Goal: Task Accomplishment & Management: Manage account settings

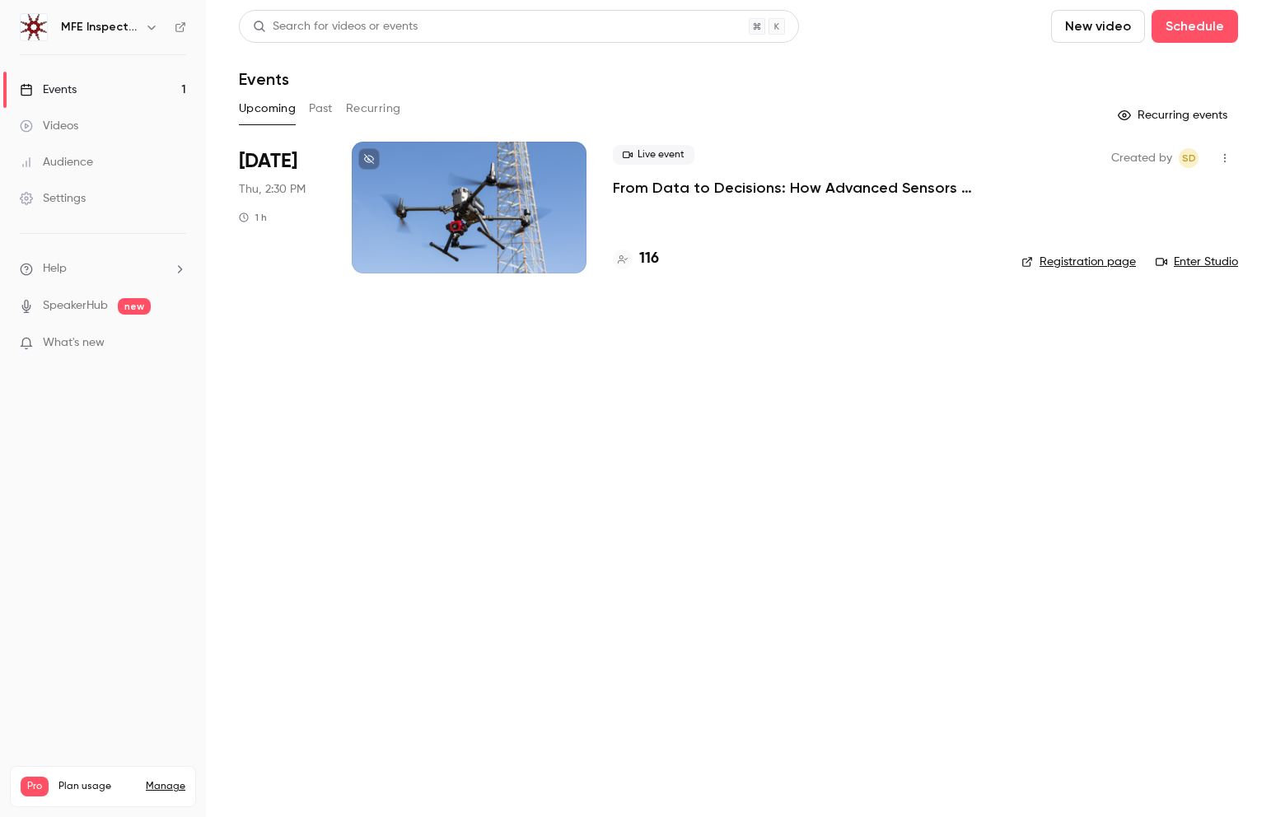
click at [68, 197] on div "Settings" at bounding box center [53, 198] width 66 height 16
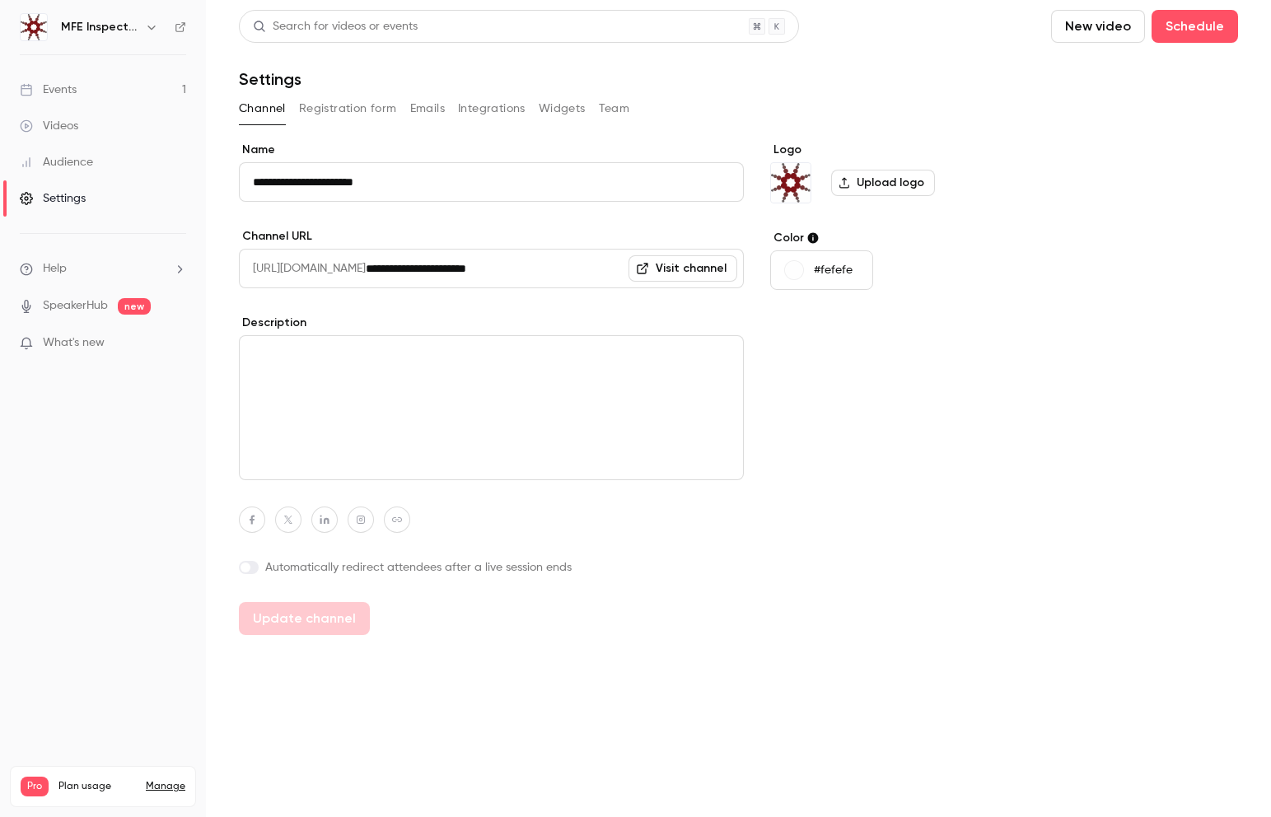
click at [150, 28] on icon "button" at bounding box center [150, 28] width 7 height 4
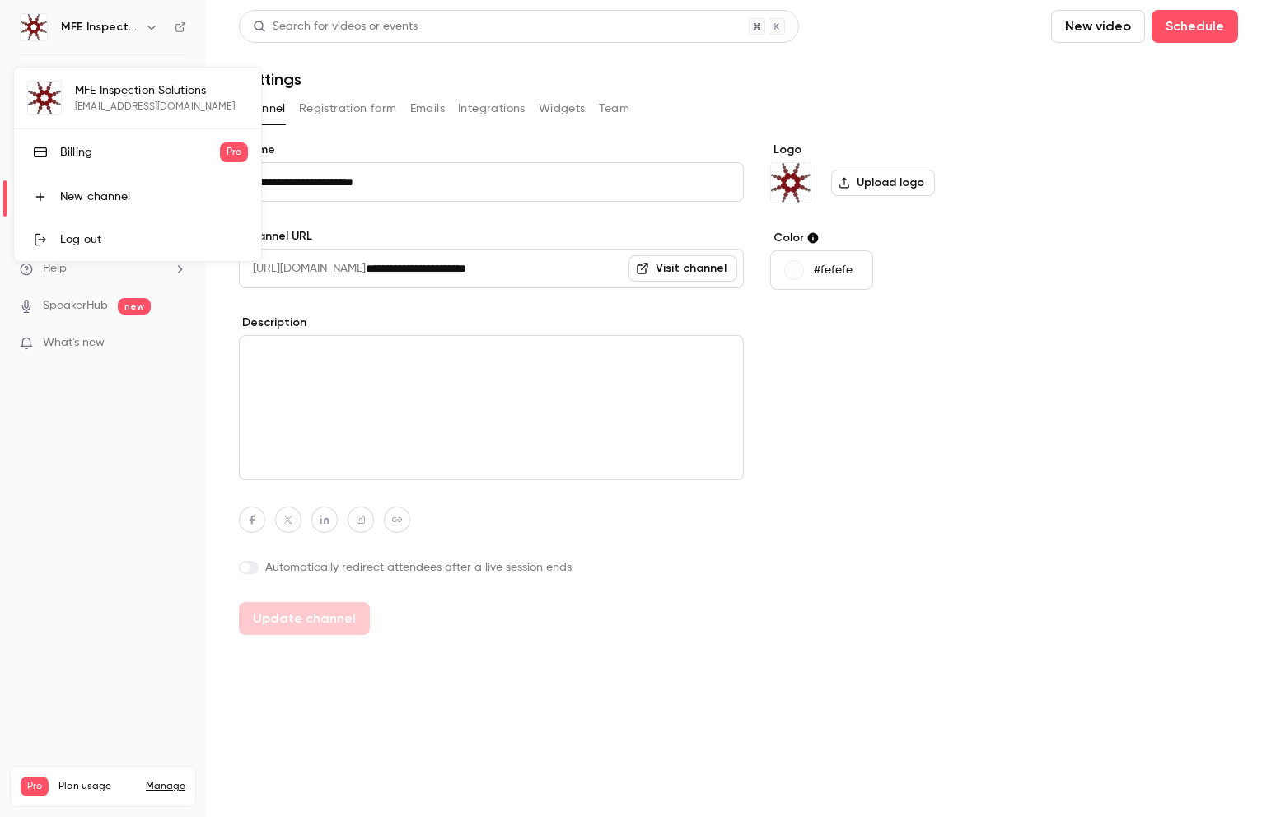
click at [189, 93] on div "MFE Inspection Solutions [EMAIL_ADDRESS][DOMAIN_NAME] Billing Pro New channel L…" at bounding box center [137, 165] width 247 height 194
click at [101, 620] on div at bounding box center [635, 408] width 1271 height 817
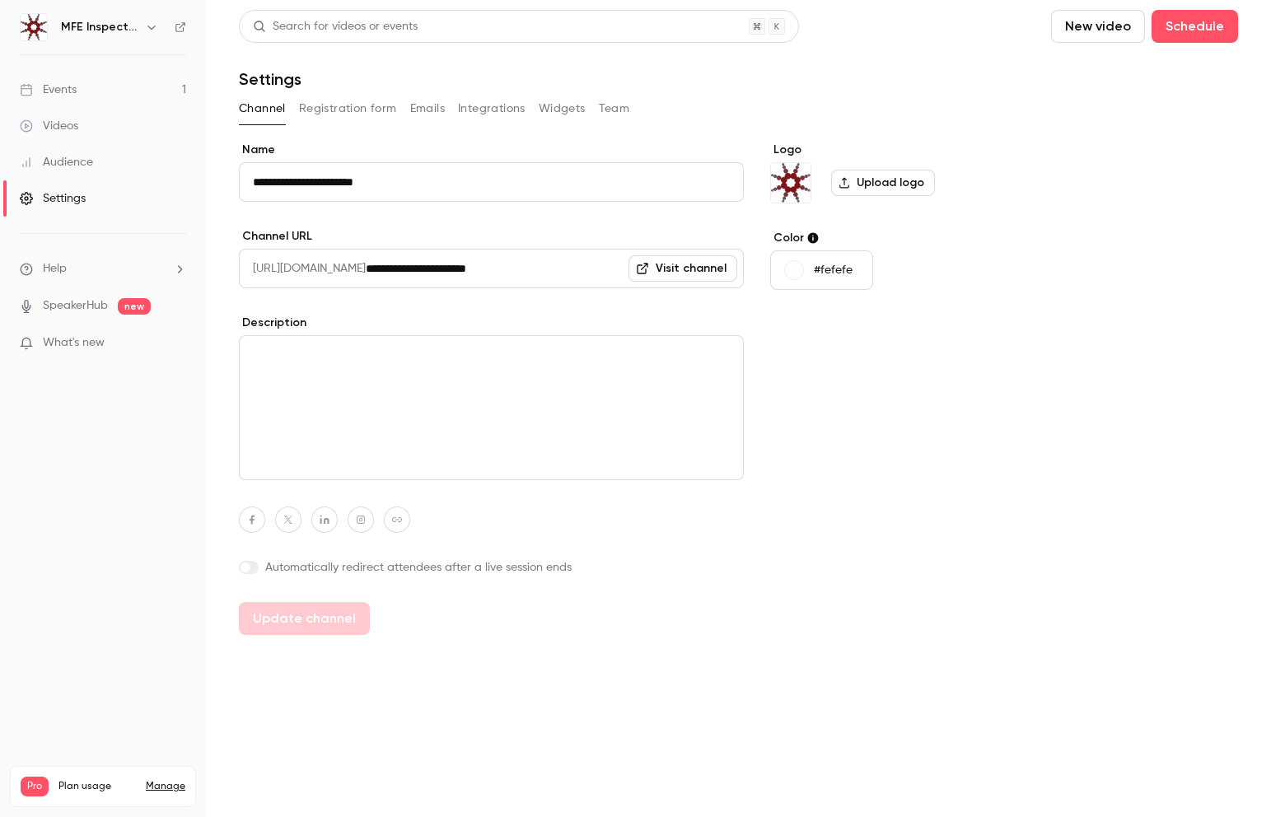
click at [166, 780] on link "Manage" at bounding box center [166, 786] width 40 height 13
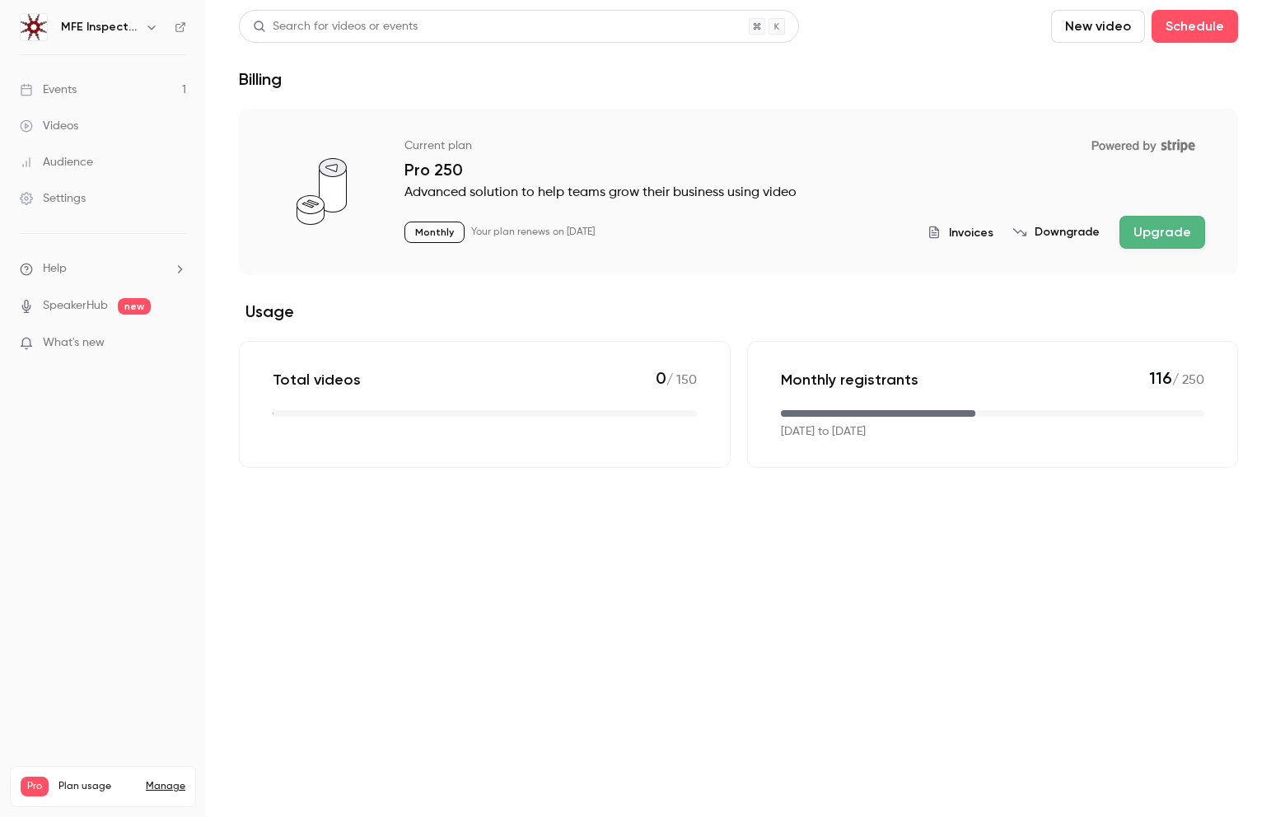
click at [67, 194] on div "Settings" at bounding box center [53, 198] width 66 height 16
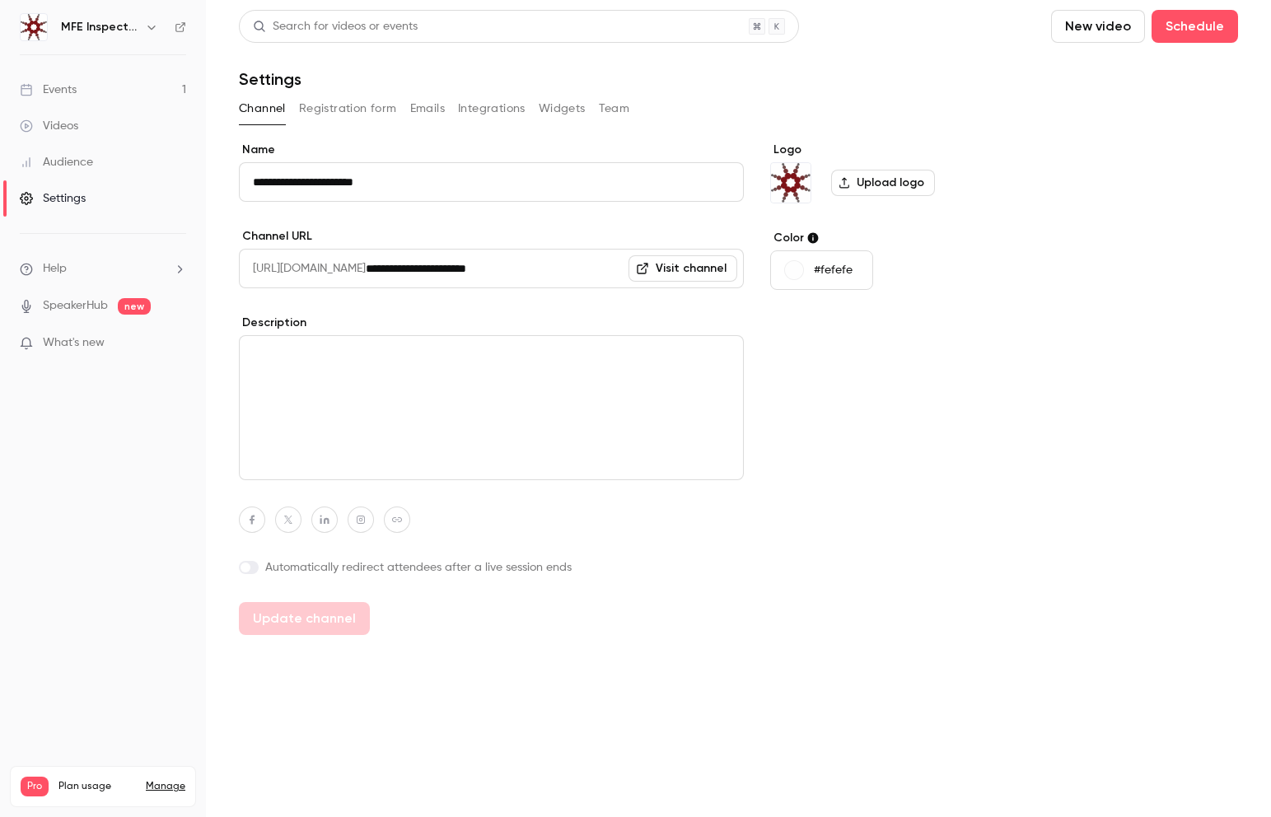
click at [608, 114] on button "Team" at bounding box center [614, 109] width 31 height 26
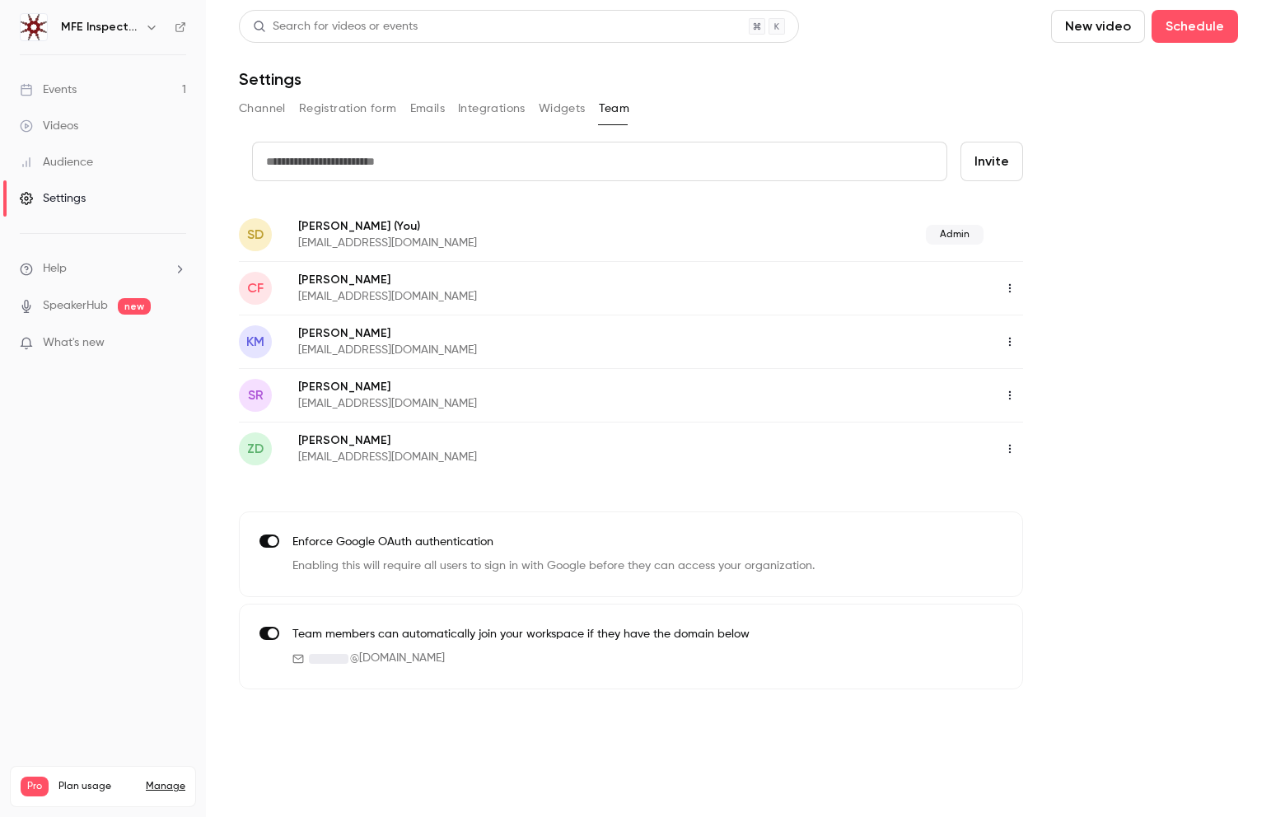
click at [1005, 447] on icon "button" at bounding box center [1009, 449] width 13 height 12
click at [1200, 358] on div at bounding box center [635, 408] width 1271 height 817
click at [49, 84] on div "Events" at bounding box center [48, 90] width 57 height 16
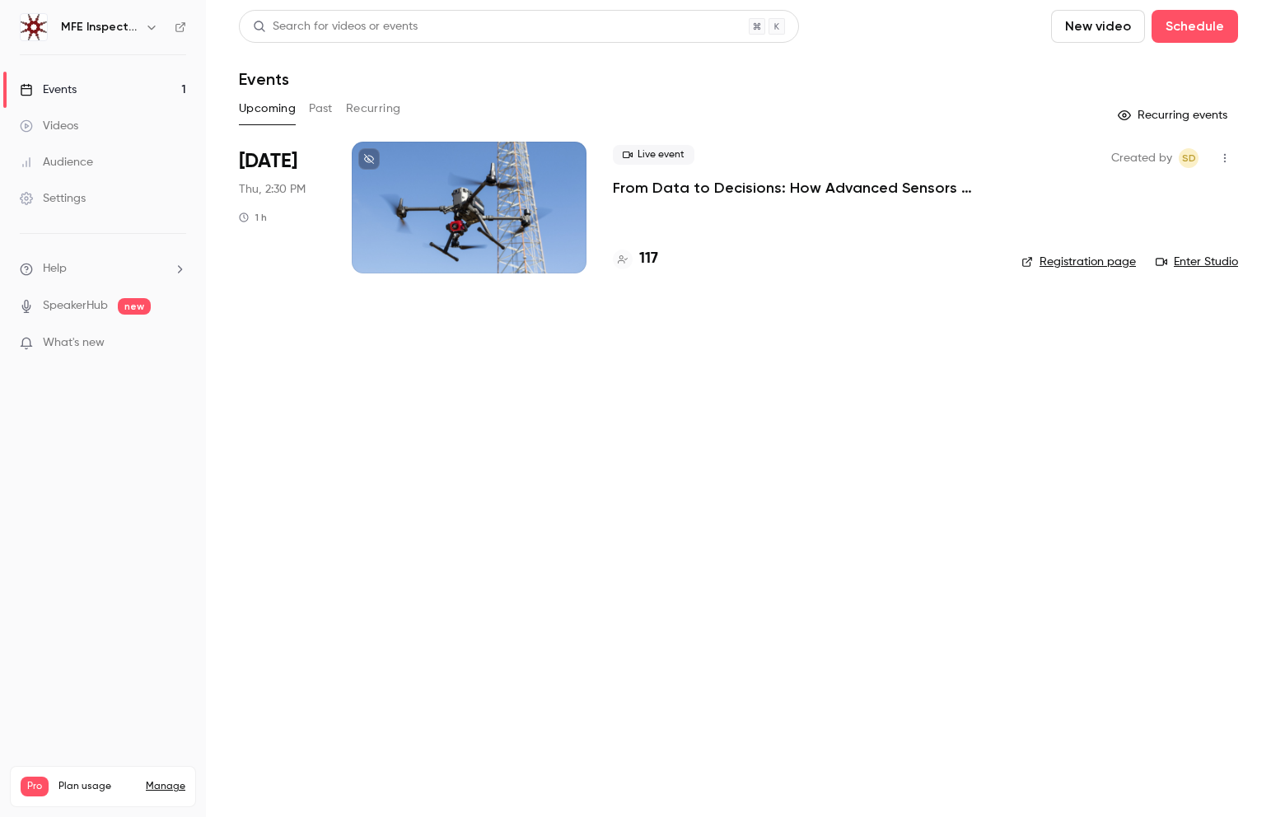
click at [1196, 265] on link "Enter Studio" at bounding box center [1197, 262] width 82 height 16
click at [57, 196] on div "Settings" at bounding box center [53, 198] width 66 height 16
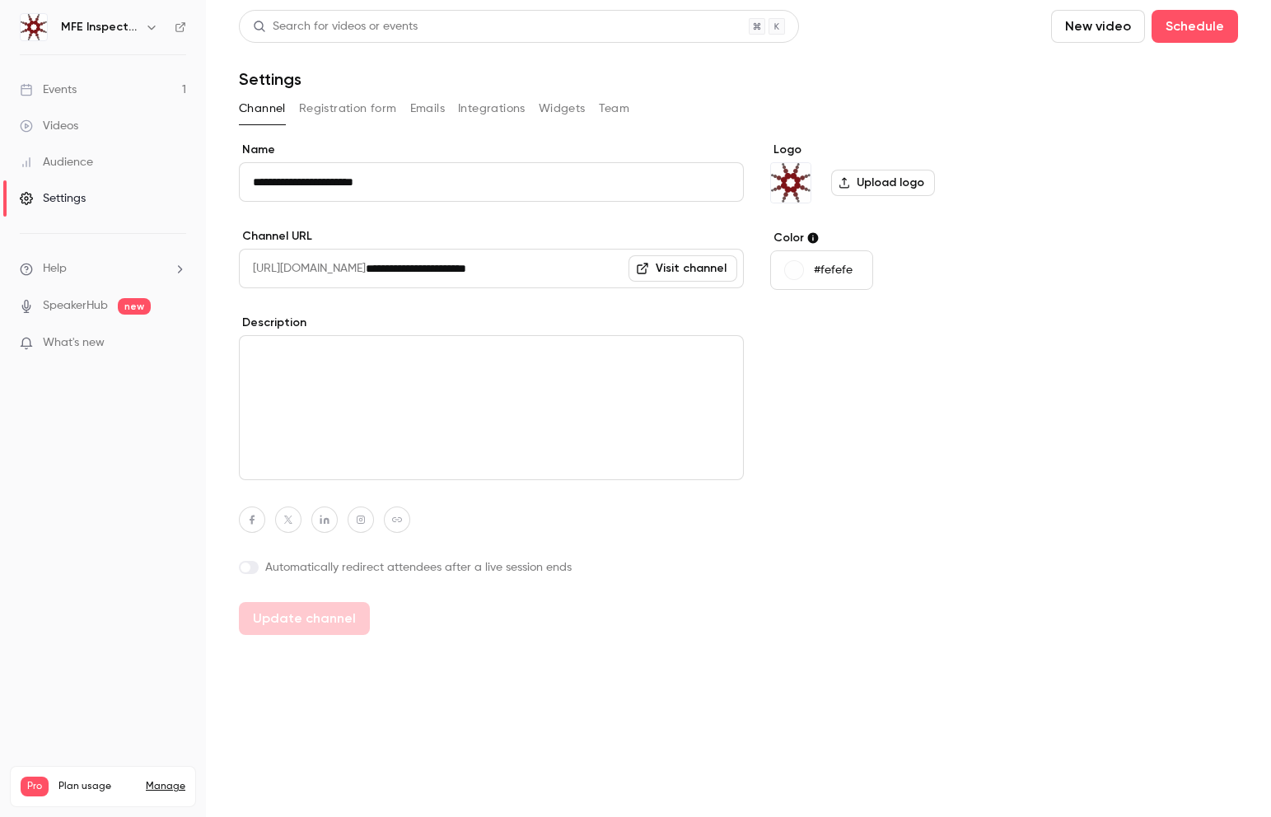
click at [79, 306] on link "SpeakerHub" at bounding box center [75, 305] width 65 height 17
click at [613, 110] on button "Team" at bounding box center [614, 109] width 31 height 26
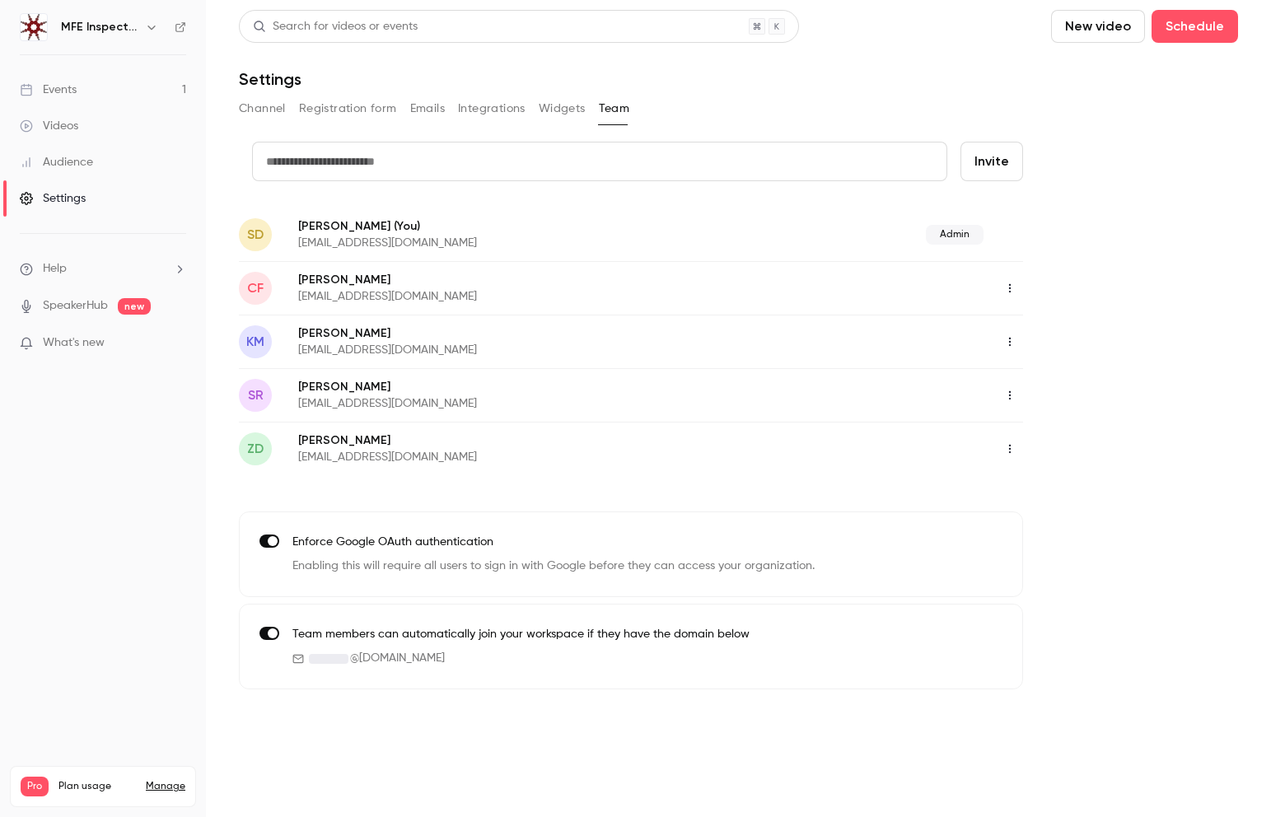
click at [381, 157] on input "text" at bounding box center [599, 162] width 695 height 40
